Goal: Task Accomplishment & Management: Manage account settings

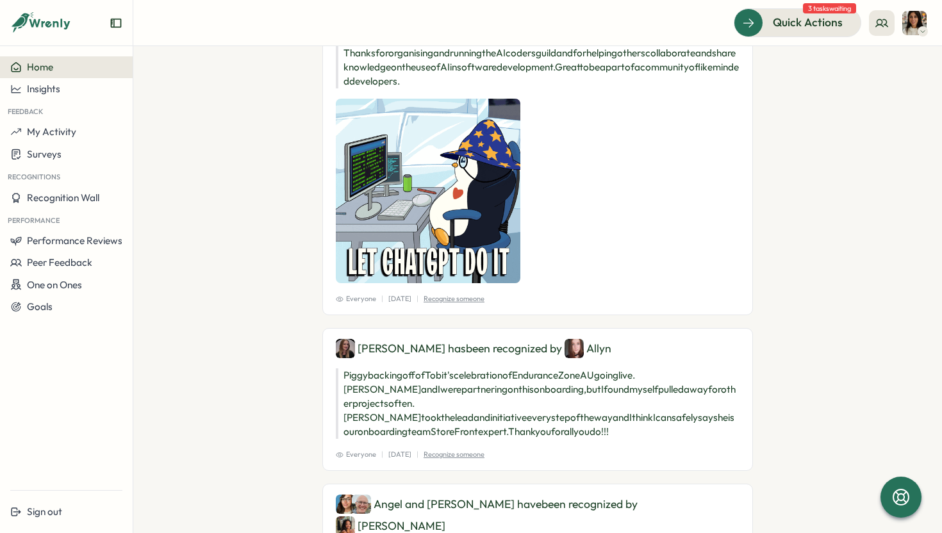
scroll to position [245, 0]
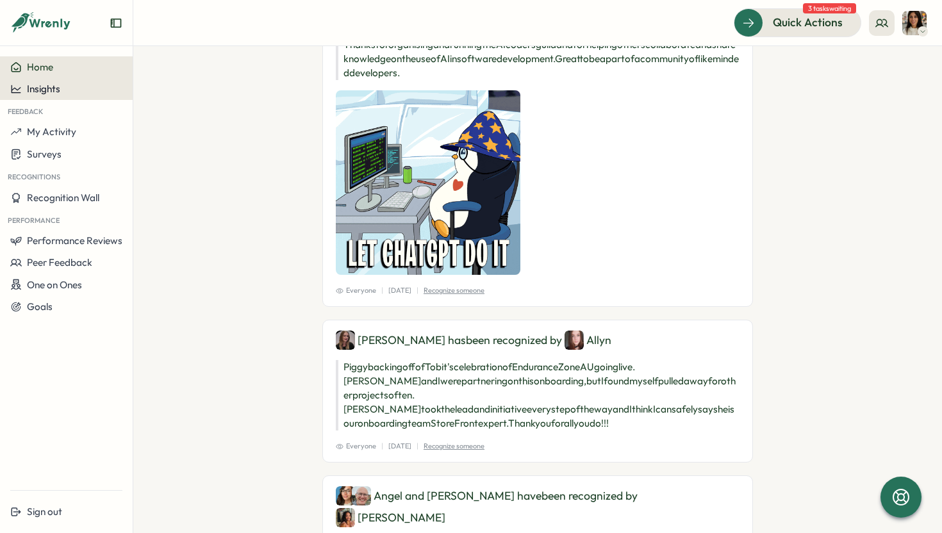
click at [69, 85] on div "Insights" at bounding box center [66, 89] width 112 height 12
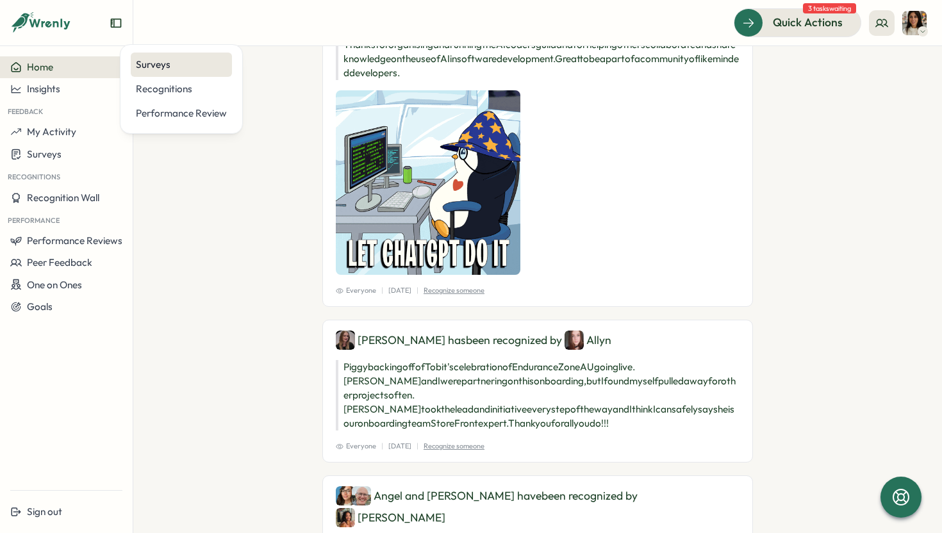
click at [164, 63] on div "Surveys" at bounding box center [181, 65] width 91 height 14
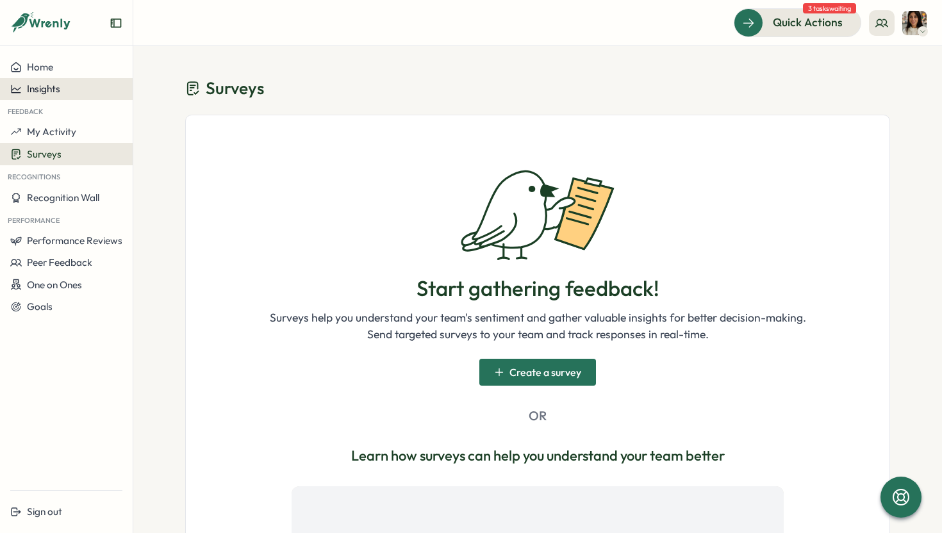
click at [85, 86] on div "Insights" at bounding box center [66, 89] width 112 height 12
click at [45, 128] on span "My Activity" at bounding box center [51, 132] width 49 height 12
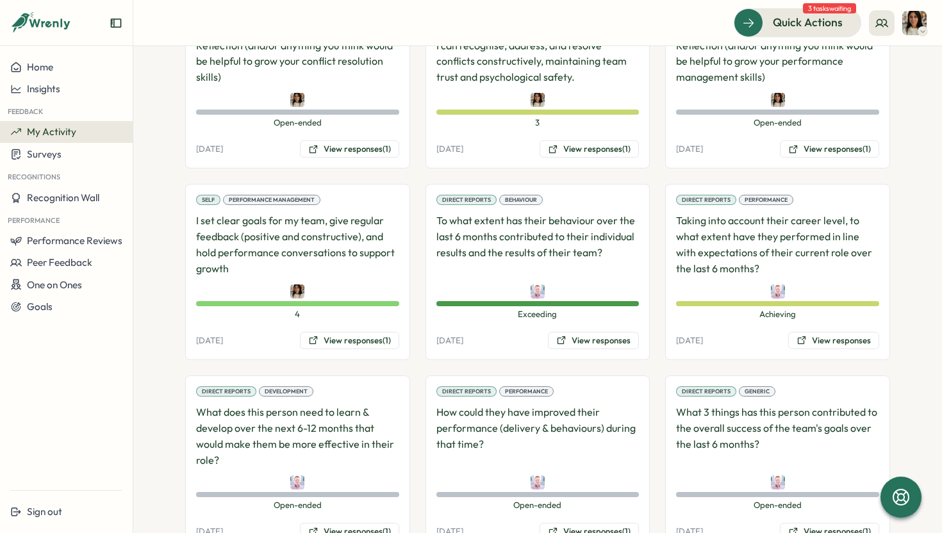
scroll to position [1474, 0]
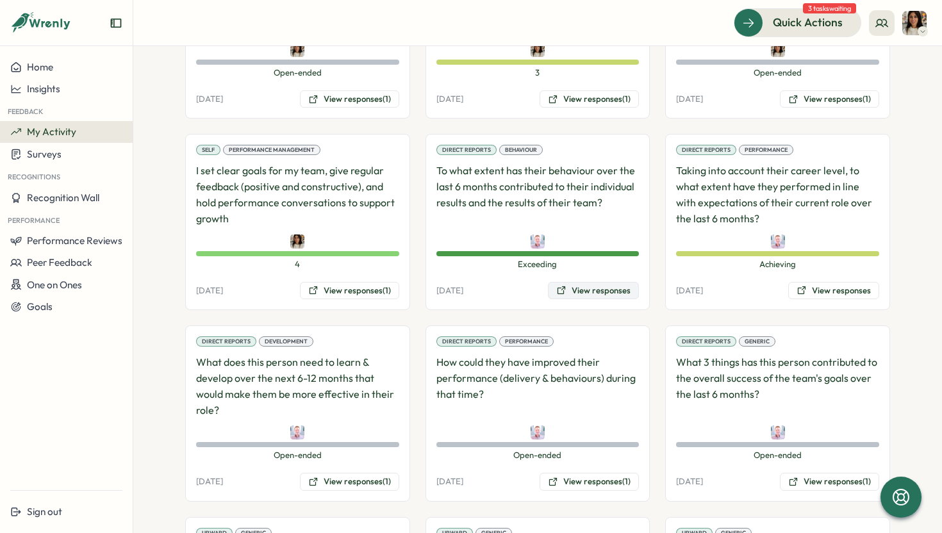
click at [597, 295] on button "View responses" at bounding box center [593, 291] width 91 height 18
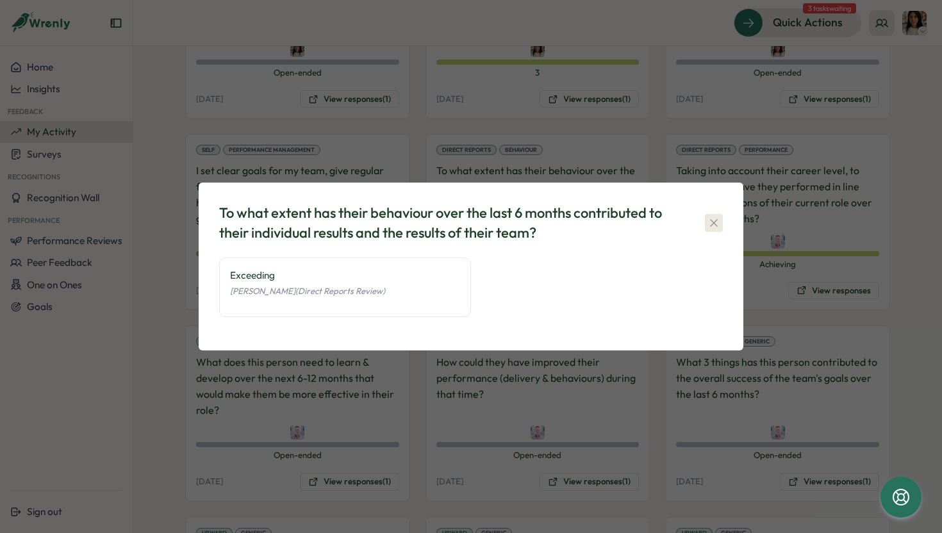
click at [715, 220] on icon "button" at bounding box center [713, 222] width 7 height 7
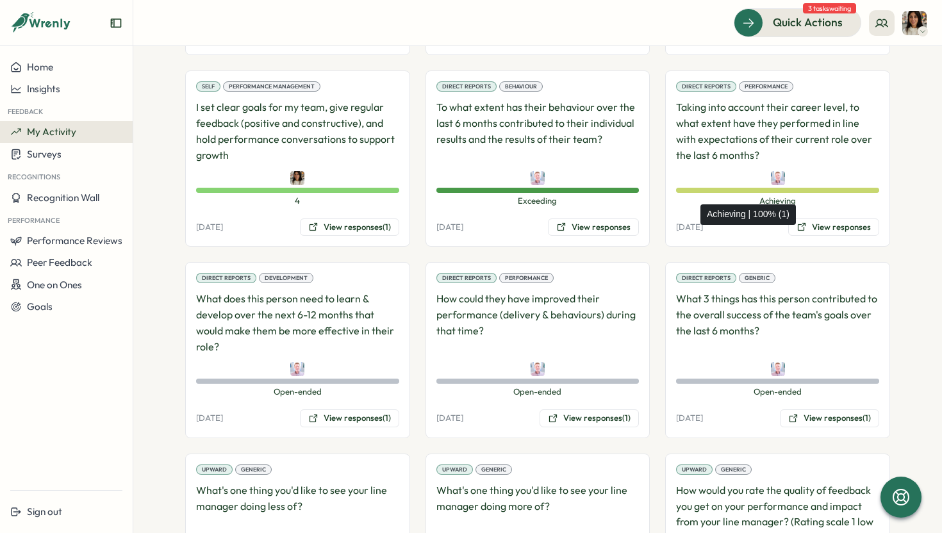
scroll to position [1536, 0]
click at [354, 424] on button "View responses (1)" at bounding box center [349, 419] width 99 height 18
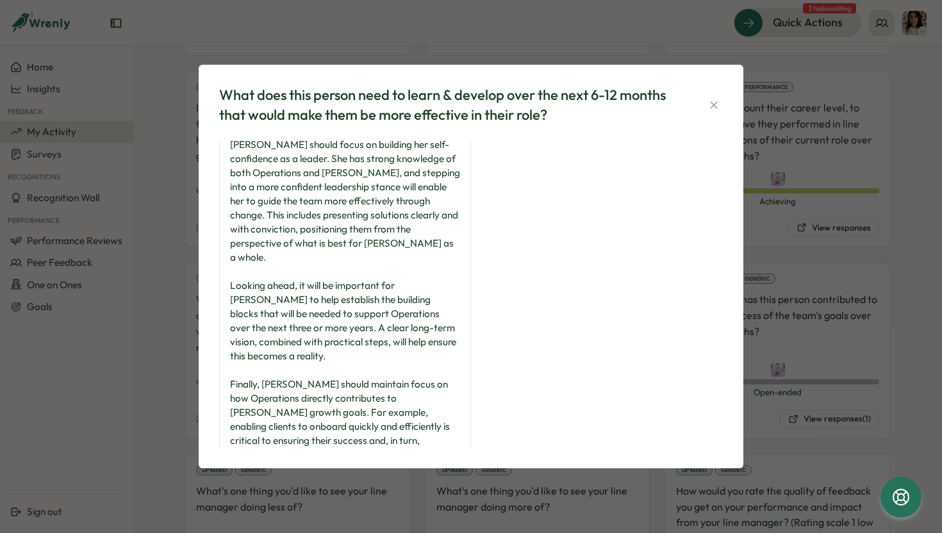
scroll to position [0, 0]
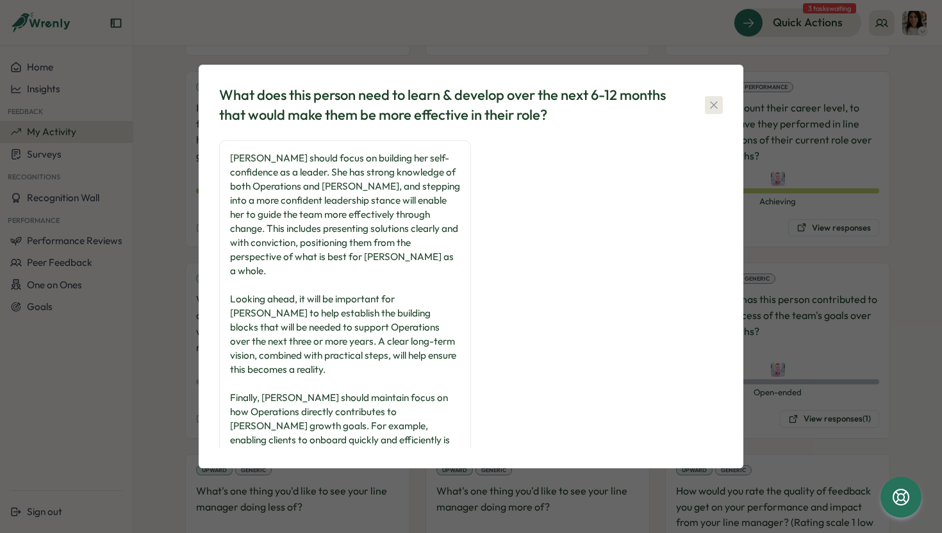
click at [716, 102] on icon "button" at bounding box center [713, 104] width 7 height 7
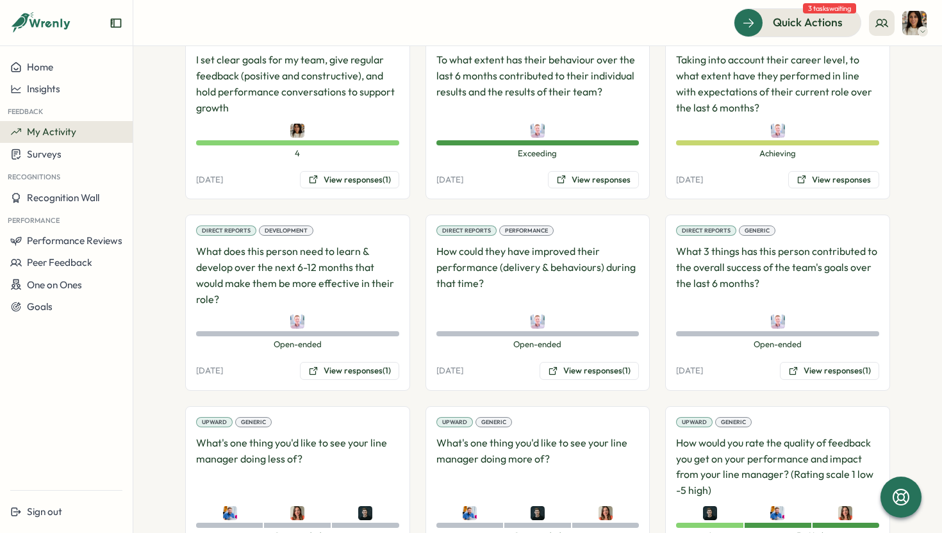
scroll to position [1581, 0]
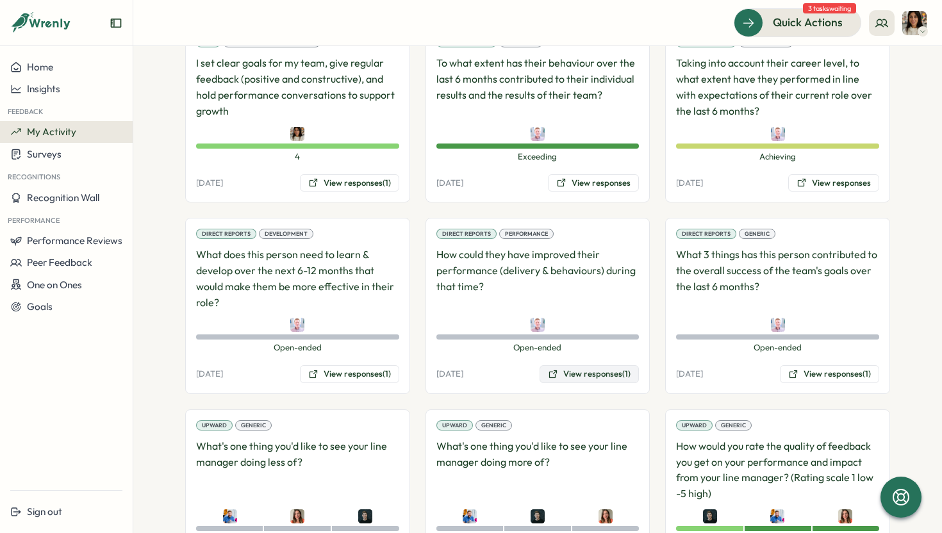
click at [568, 374] on button "View responses (1)" at bounding box center [588, 374] width 99 height 18
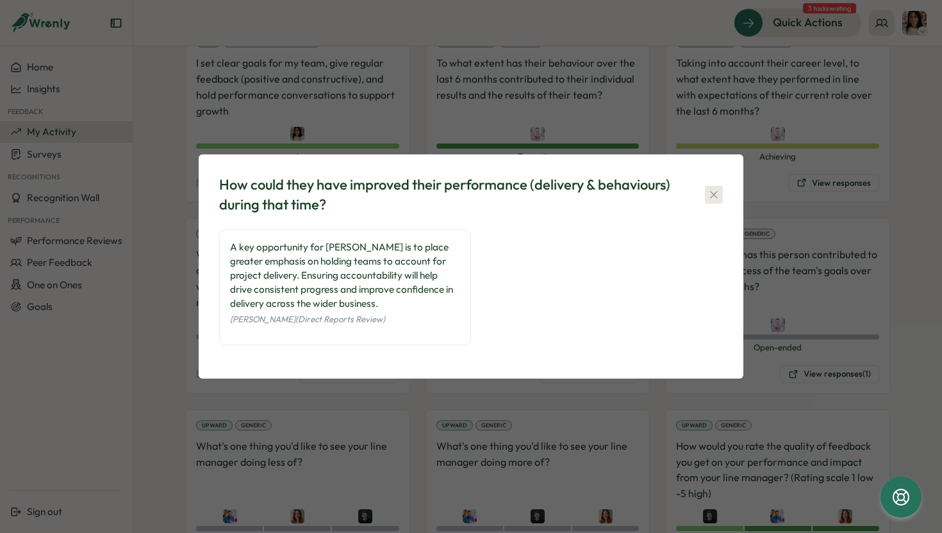
click at [711, 197] on icon "button" at bounding box center [713, 194] width 7 height 7
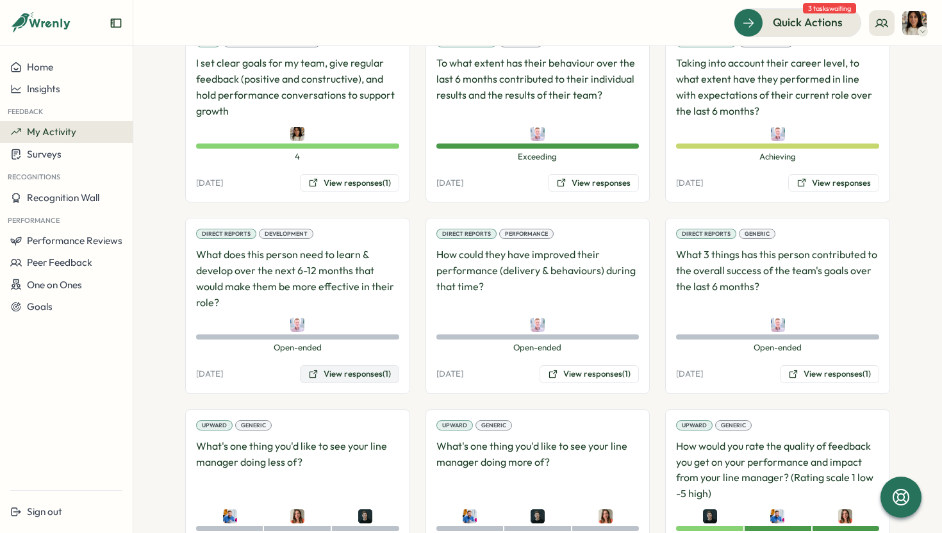
click at [343, 369] on button "View responses (1)" at bounding box center [349, 374] width 99 height 18
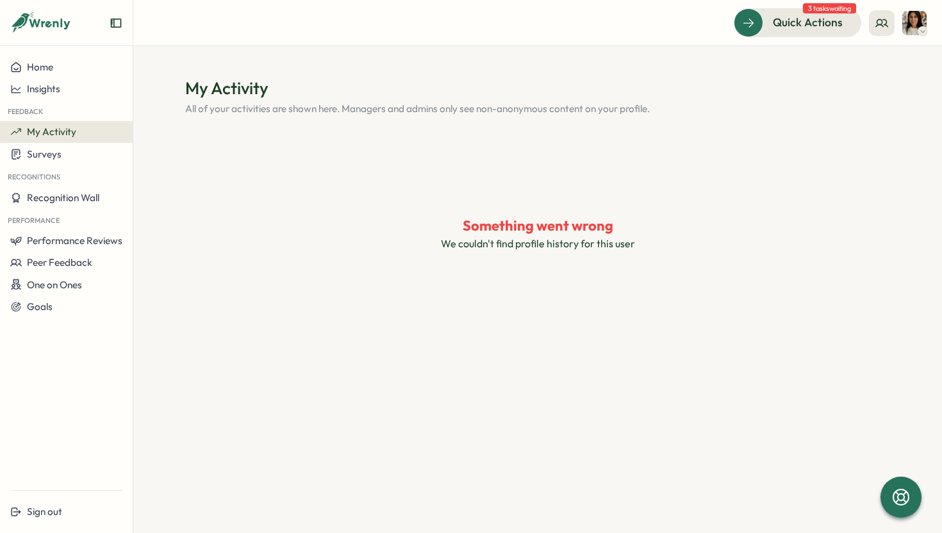
scroll to position [0, 0]
